Goal: Use online tool/utility: Utilize a website feature to perform a specific function

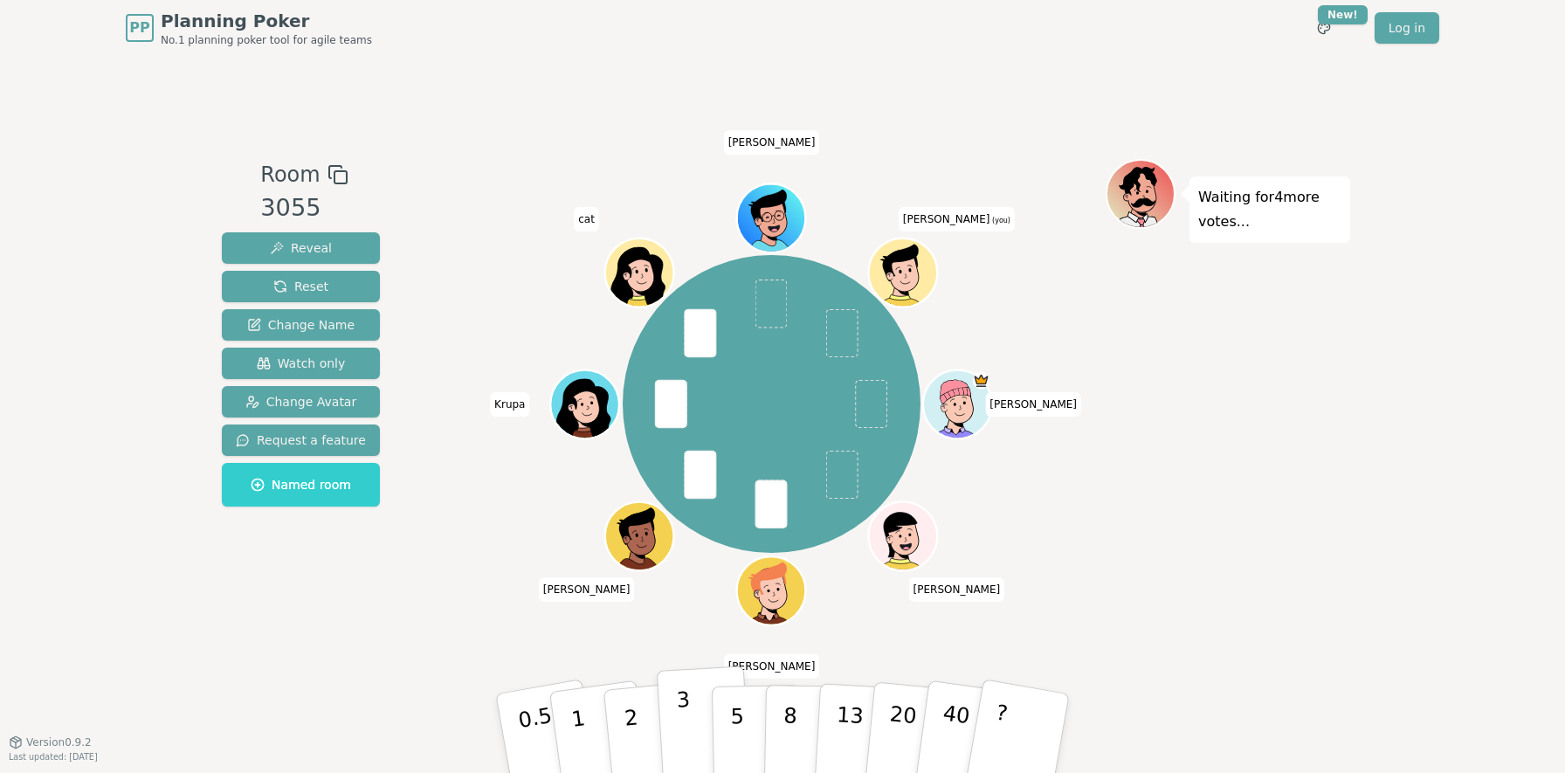
click at [684, 725] on p "3" at bounding box center [685, 734] width 19 height 95
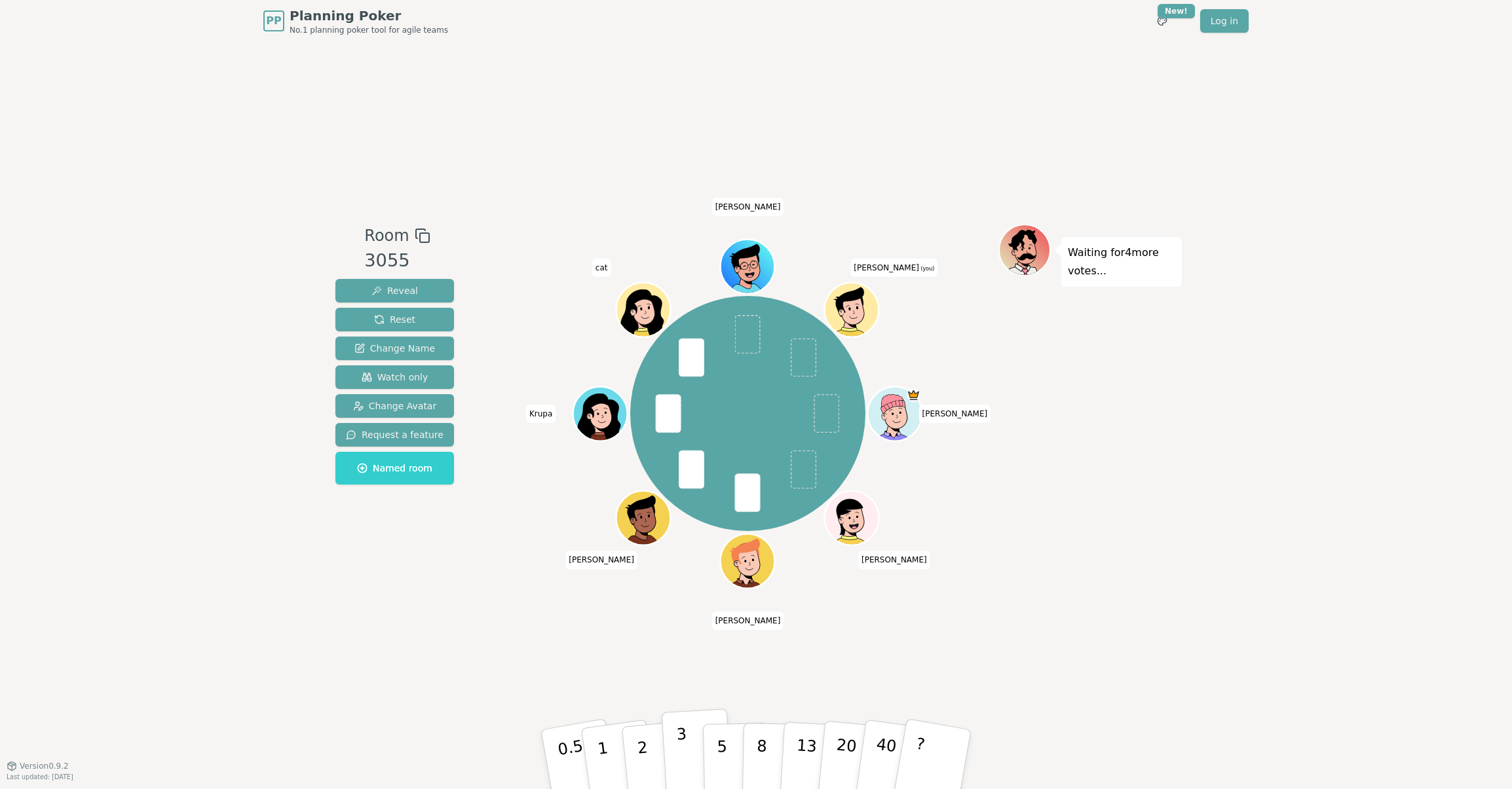
click at [694, 579] on button "3" at bounding box center [697, 760] width 71 height 102
click at [646, 579] on p "2" at bounding box center [644, 761] width 17 height 71
click at [651, 579] on button "2" at bounding box center [658, 760] width 75 height 104
click at [609, 579] on button "1" at bounding box center [618, 759] width 78 height 106
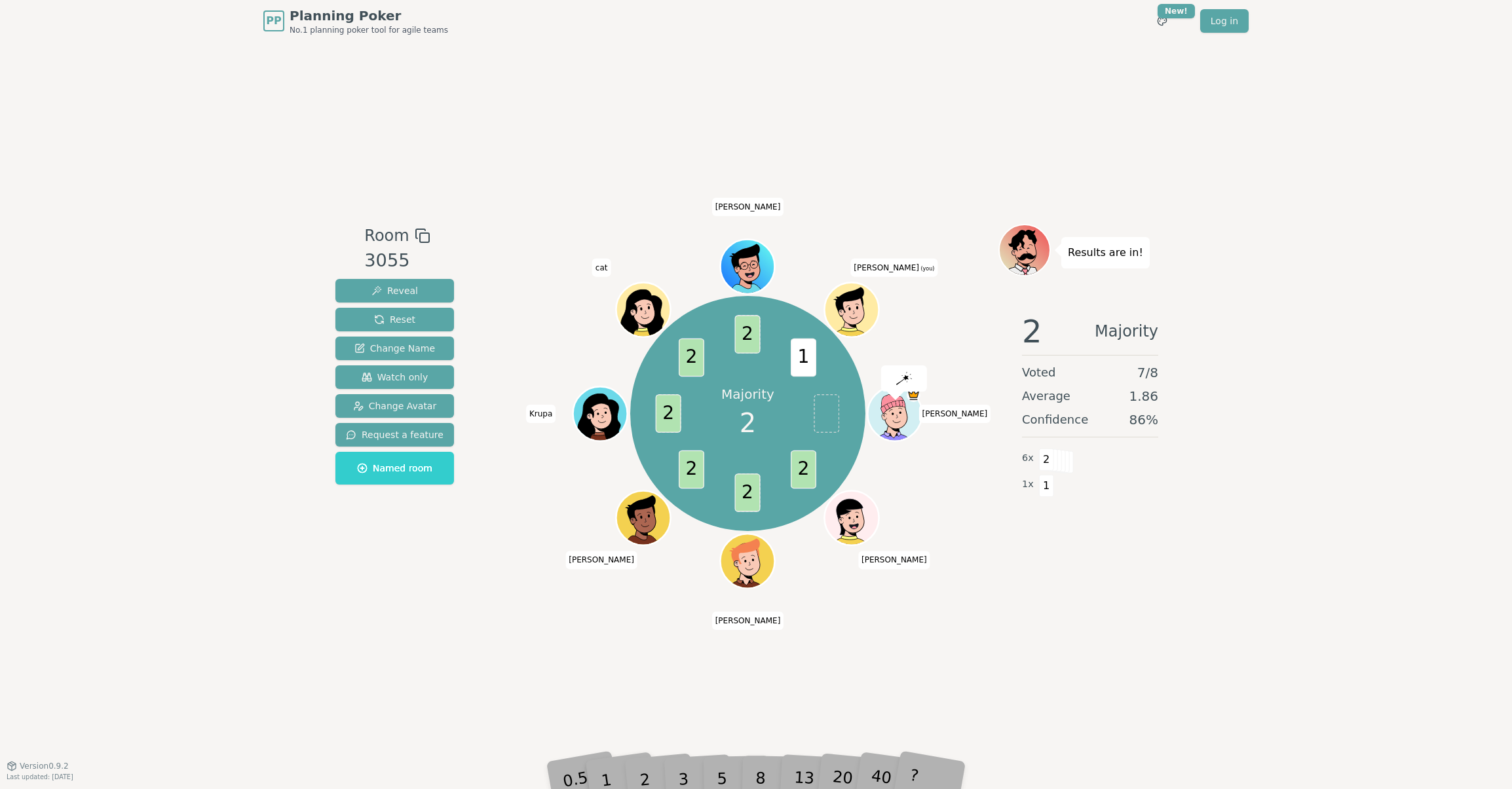
click at [640, 579] on div "2" at bounding box center [658, 760] width 44 height 50
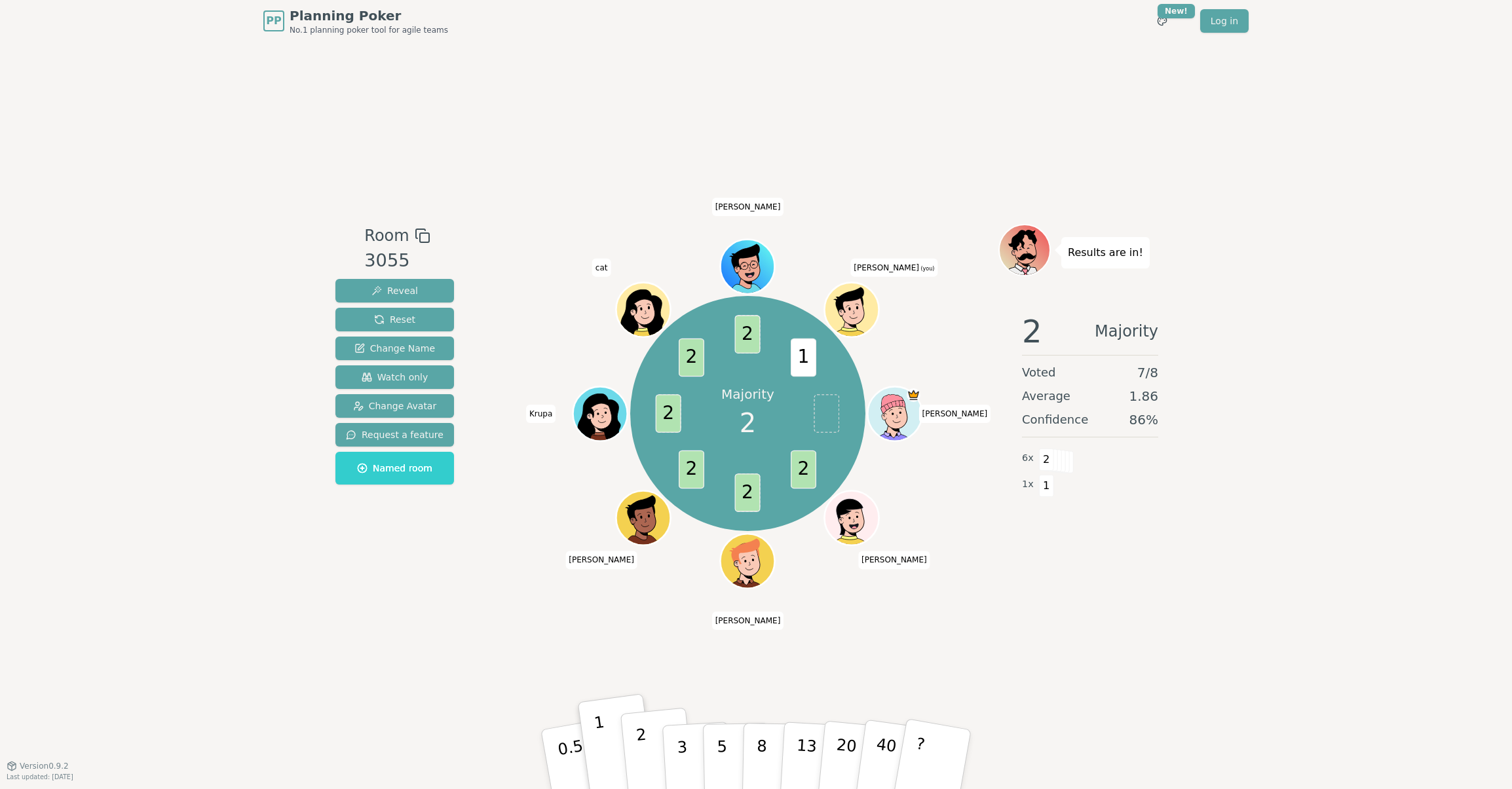
click at [631, 579] on button "2" at bounding box center [658, 760] width 75 height 104
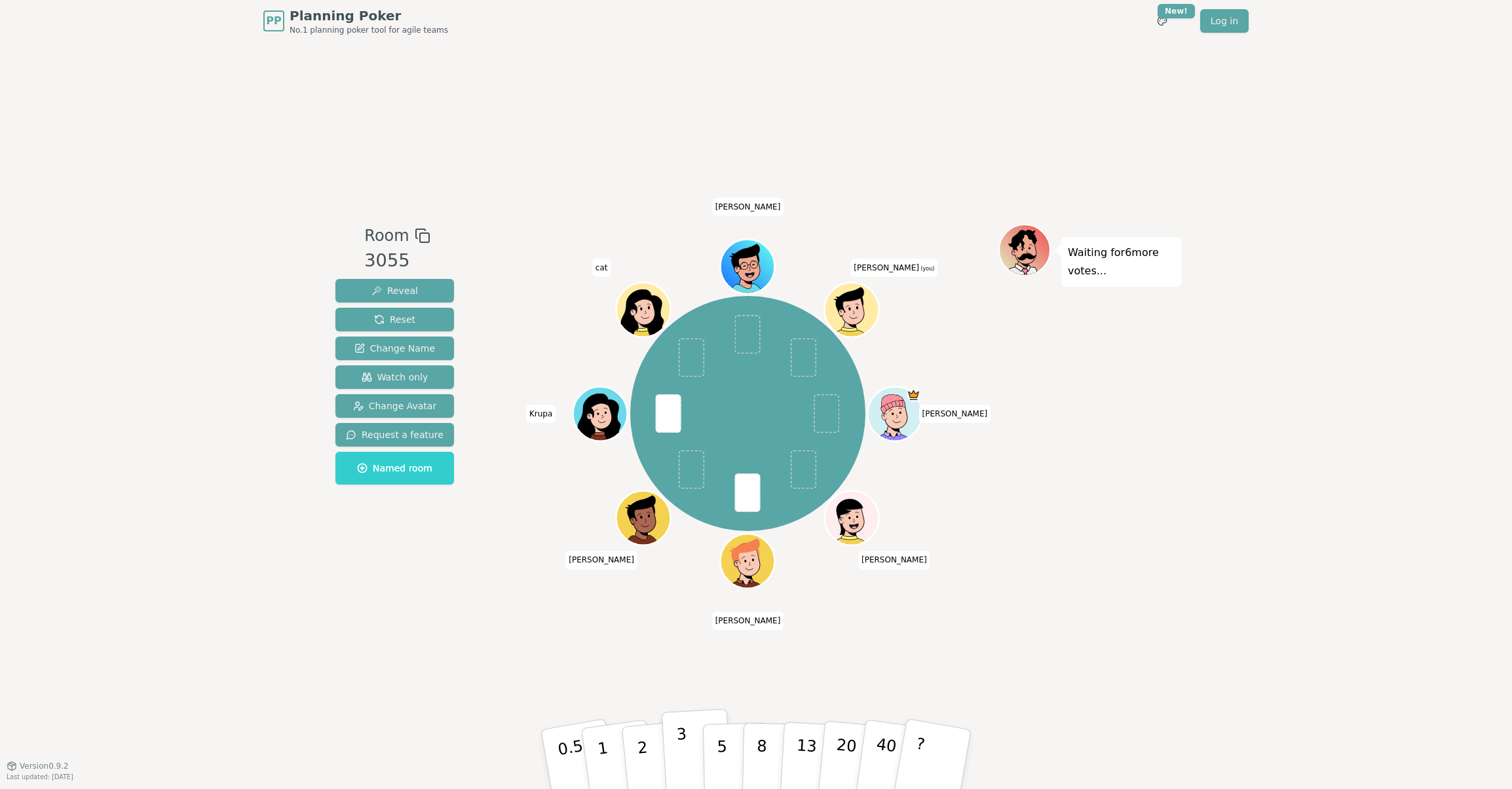
click at [681, 579] on p "3" at bounding box center [682, 760] width 14 height 71
click at [646, 579] on p "2" at bounding box center [644, 761] width 17 height 71
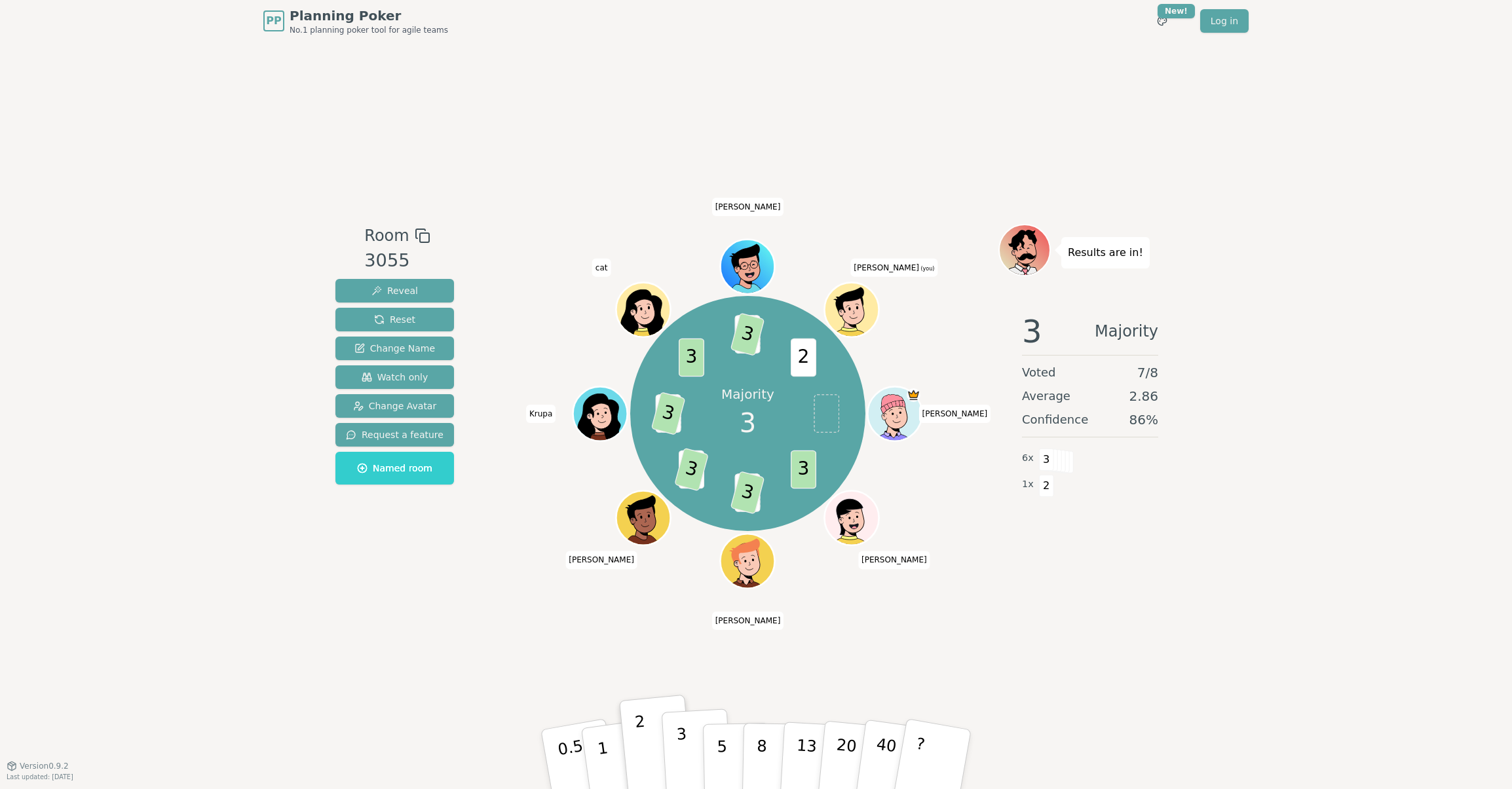
click at [681, 579] on p "3" at bounding box center [682, 760] width 14 height 71
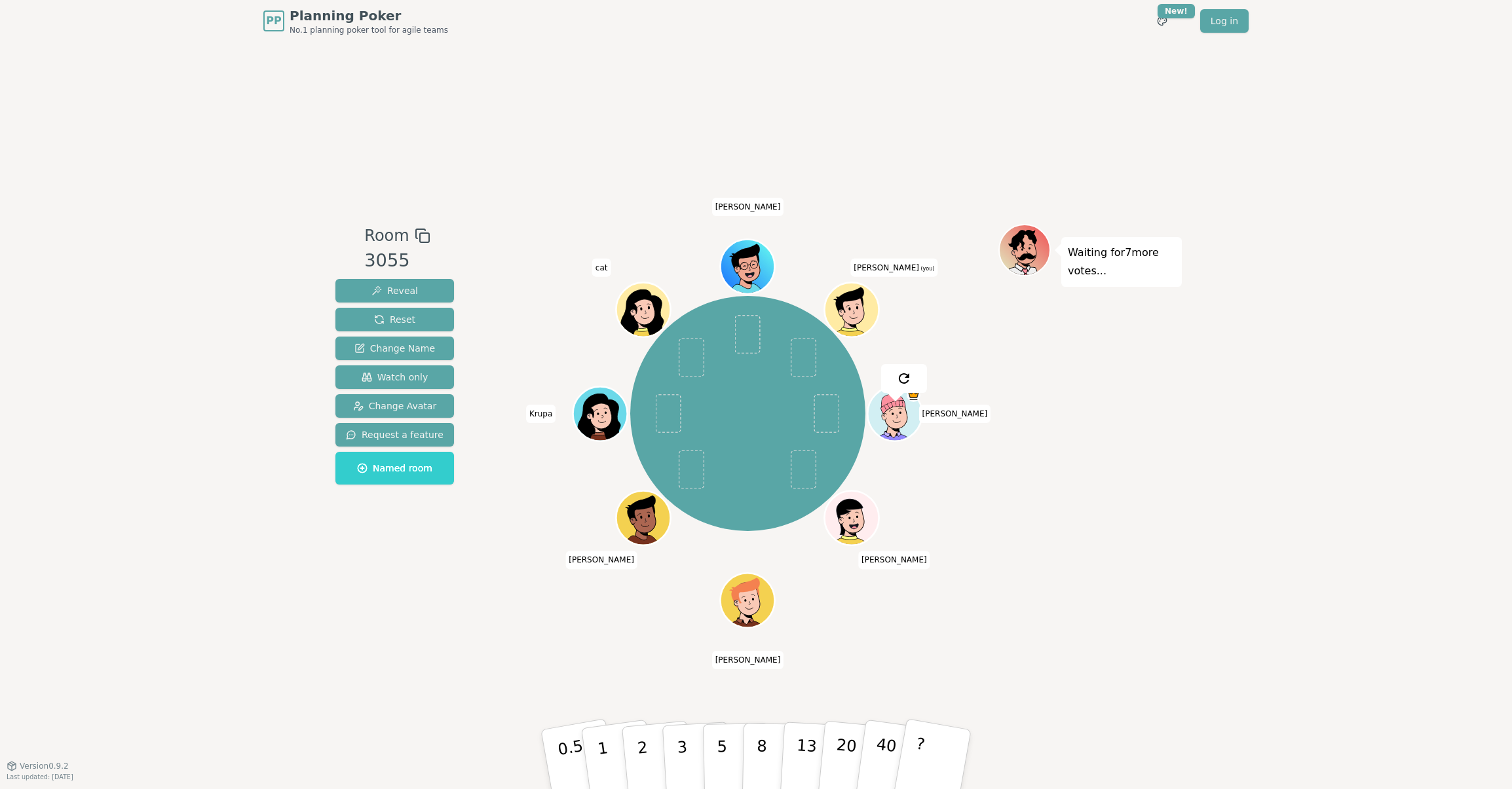
click at [903, 579] on div "Room 3055 Reveal Reset Change Name Watch only Change Avatar Request a feature N…" at bounding box center [755, 404] width 851 height 724
click at [635, 579] on button "2" at bounding box center [658, 760] width 75 height 104
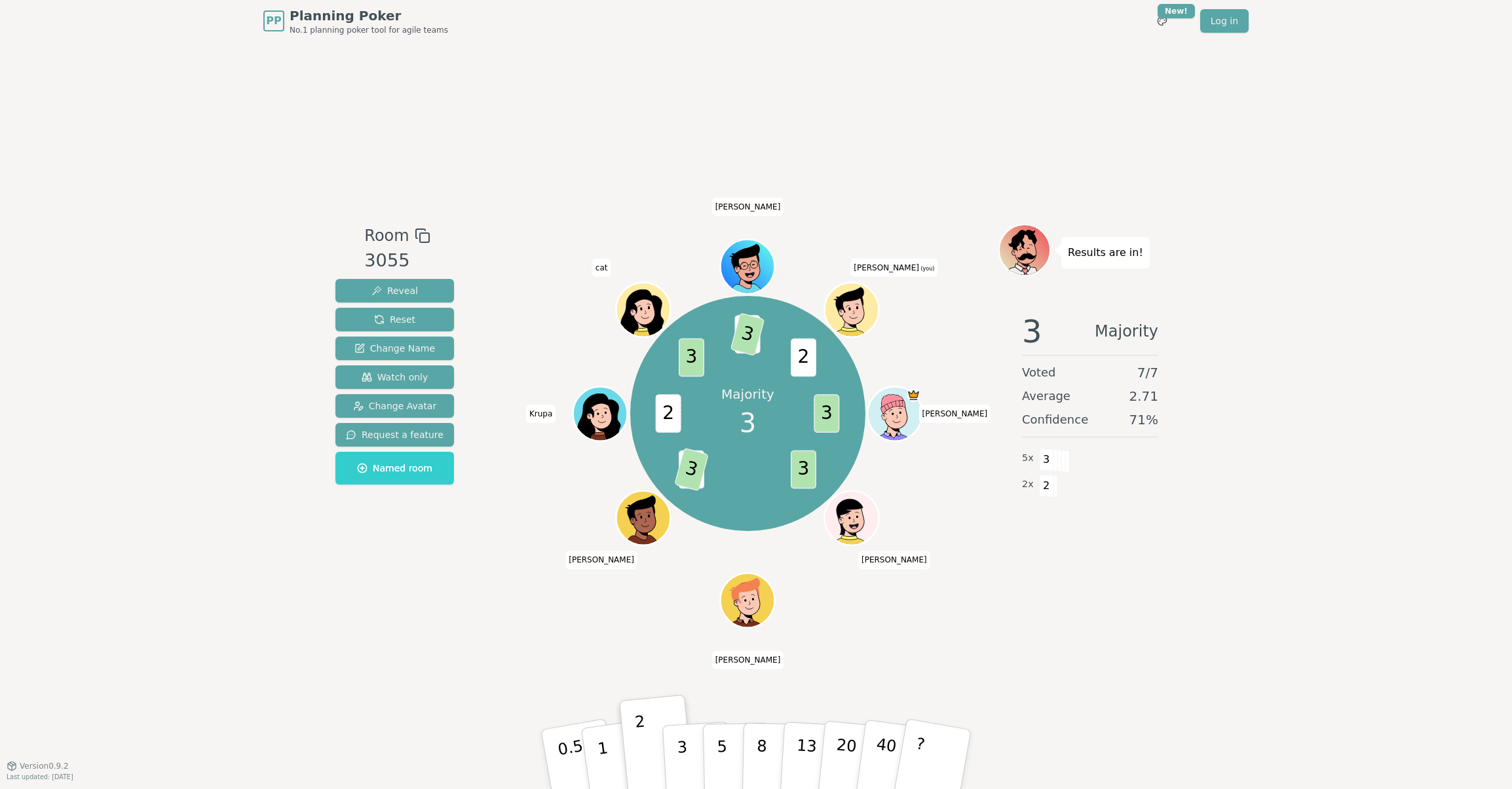
click at [732, 579] on div "Room 3055 Reveal Reset Change Name Watch only Change Avatar Request a feature N…" at bounding box center [755, 404] width 851 height 724
click at [701, 579] on button "3" at bounding box center [697, 760] width 71 height 102
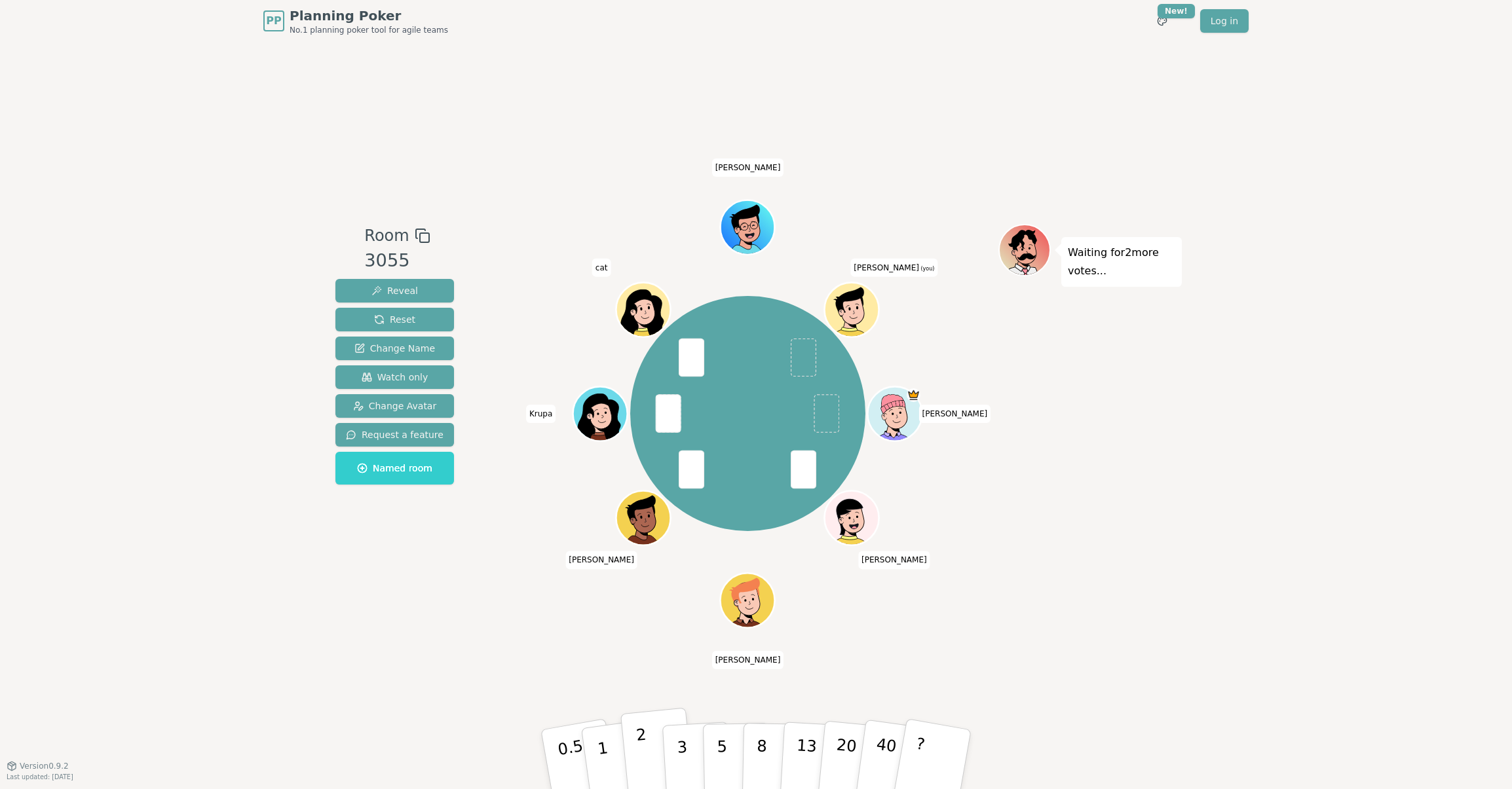
click at [651, 579] on button "2" at bounding box center [658, 760] width 75 height 104
click at [695, 579] on div "Room 3055 Reveal Reset Change Name Watch only Change Avatar Request a feature N…" at bounding box center [755, 404] width 851 height 724
click at [649, 579] on button "2" at bounding box center [658, 760] width 75 height 104
click at [1040, 579] on div "Room 3055 Reveal Reset Change Name Watch only Change Avatar Request a feature N…" at bounding box center [755, 404] width 851 height 724
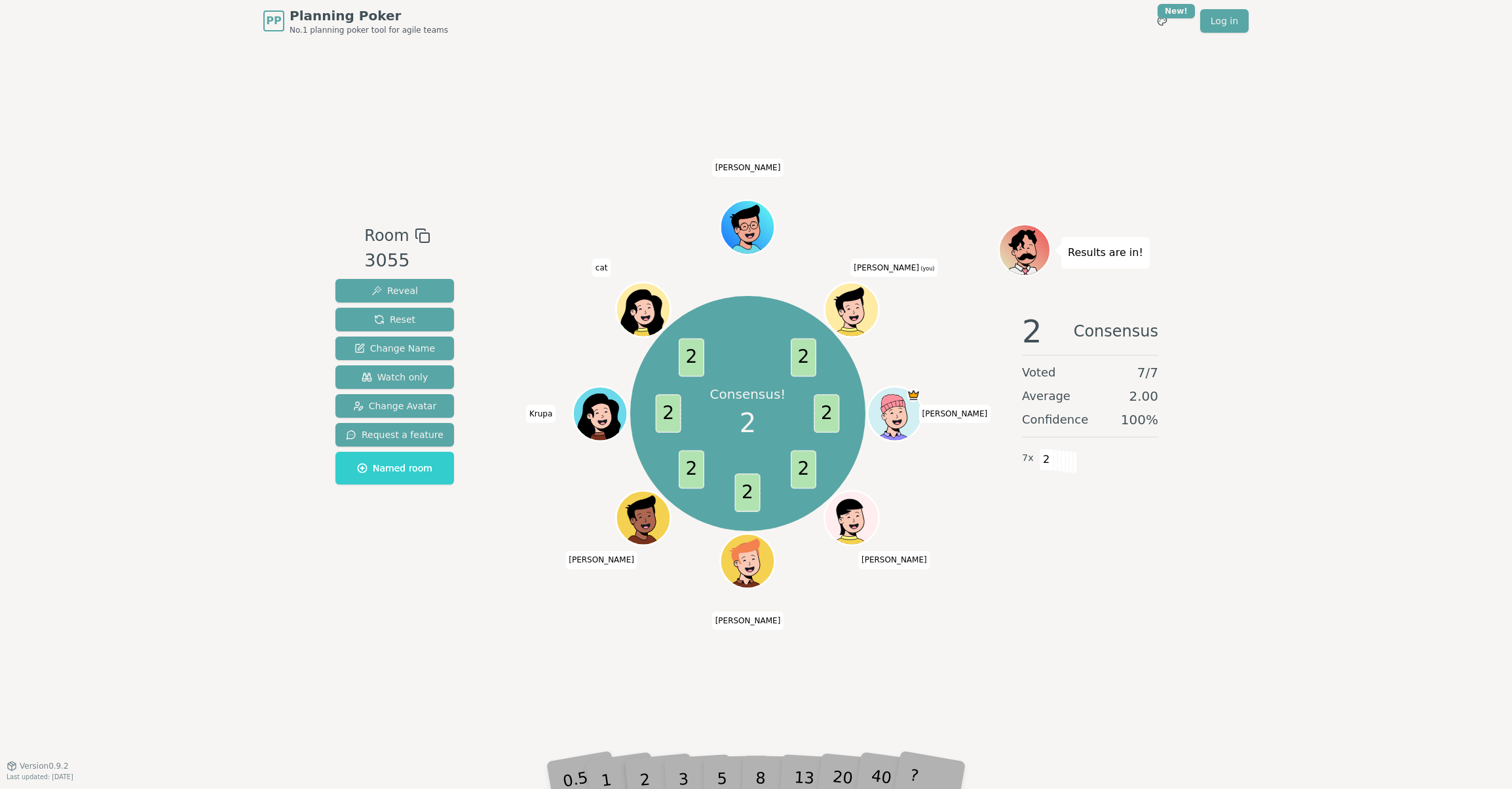
click at [739, 579] on div "Room 3055 Reveal Reset Change Name Watch only Change Avatar Request a feature N…" at bounding box center [755, 404] width 851 height 724
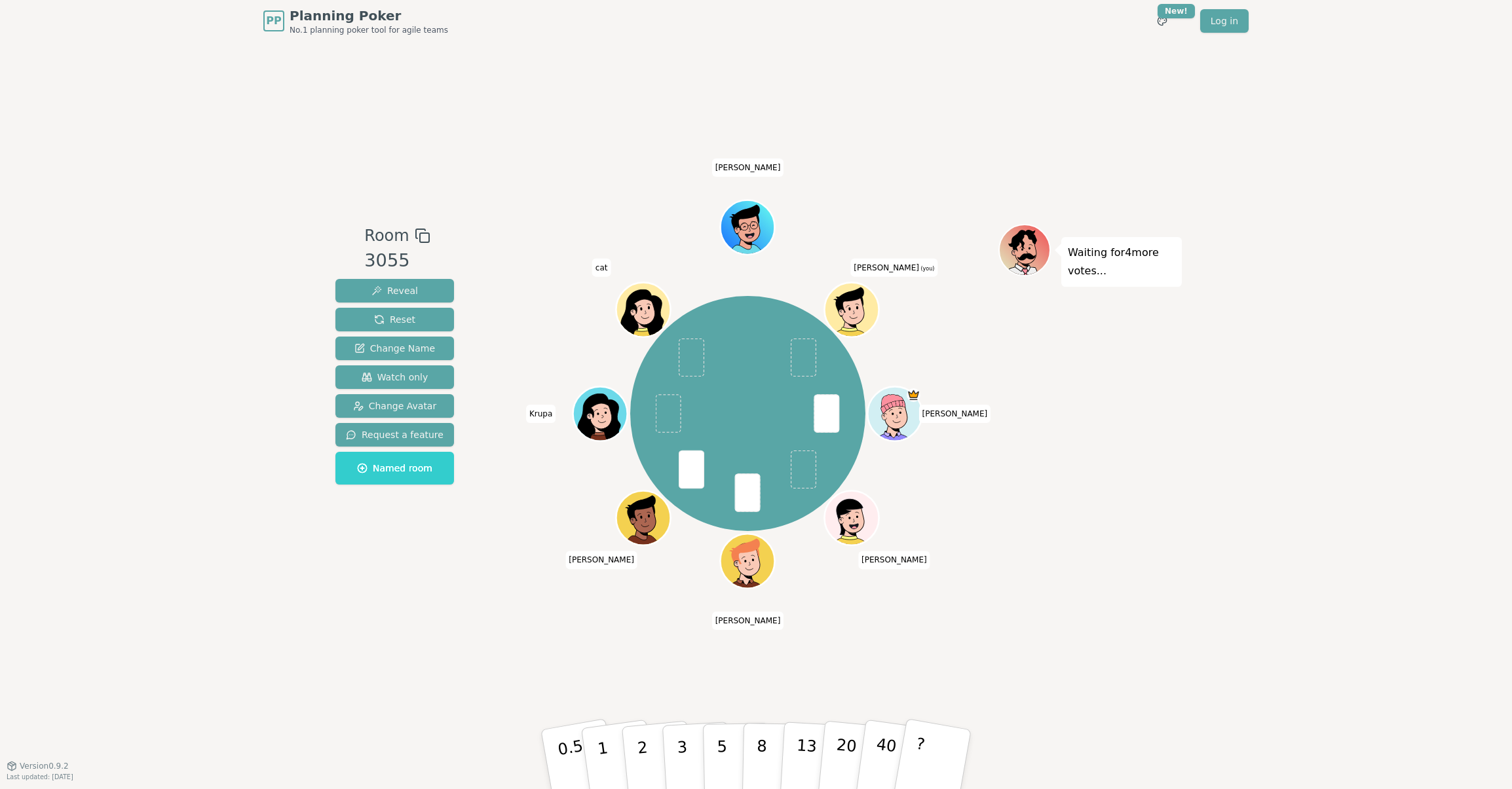
click at [1009, 579] on div "Room 3055 Reveal Reset Change Name Watch only Change Avatar Request a feature N…" at bounding box center [755, 404] width 851 height 724
click at [638, 579] on p "2" at bounding box center [644, 761] width 17 height 71
click at [640, 579] on p "2" at bounding box center [644, 761] width 17 height 71
click at [641, 579] on p "2" at bounding box center [644, 761] width 17 height 71
